Goal: Task Accomplishment & Management: Manage account settings

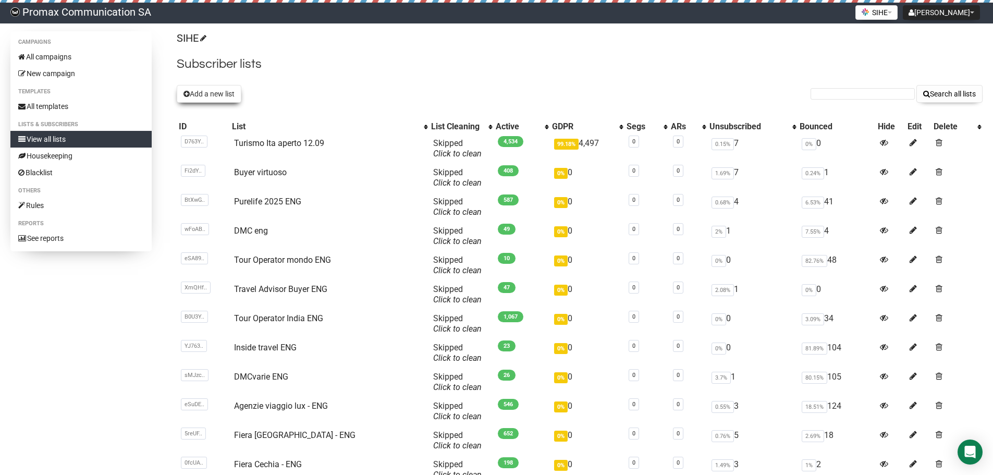
click at [226, 94] on button "Add a new list" at bounding box center [209, 94] width 65 height 18
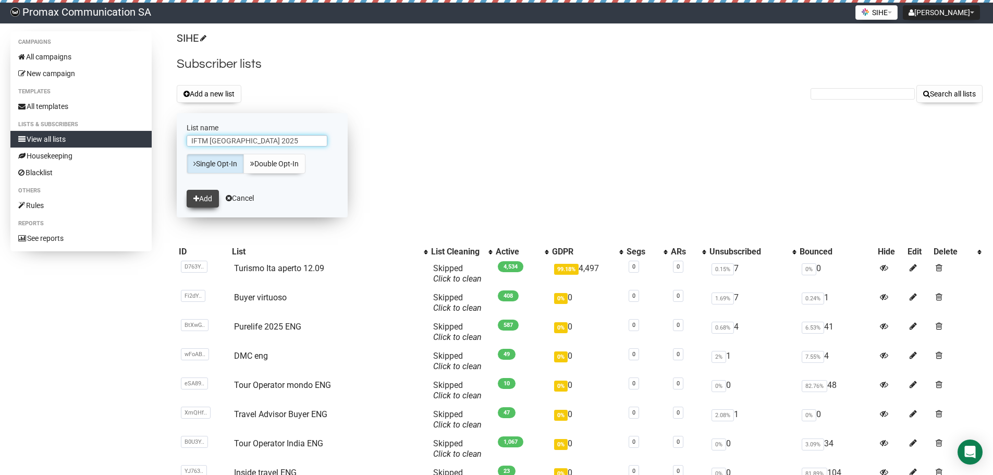
type input "IFTM [GEOGRAPHIC_DATA] 2025"
click at [207, 199] on button "Add" at bounding box center [203, 199] width 32 height 18
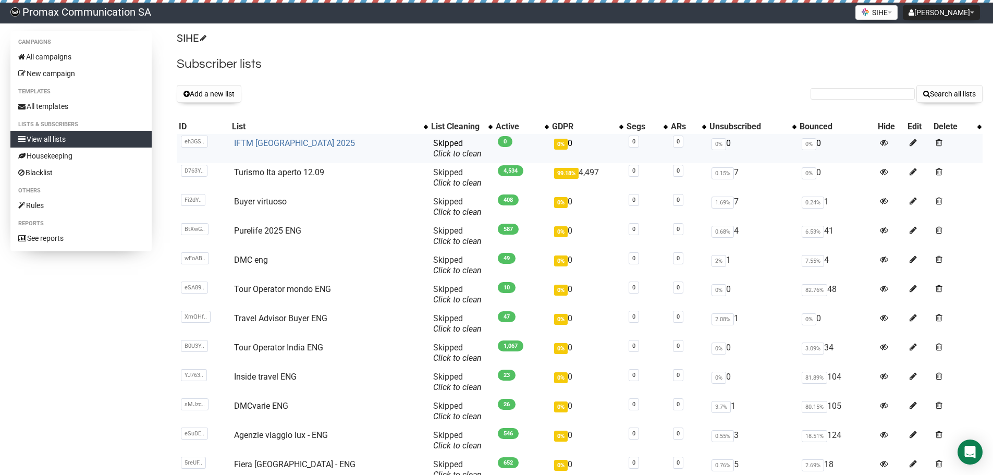
click at [266, 140] on link "IFTM [GEOGRAPHIC_DATA] 2025" at bounding box center [294, 143] width 121 height 10
